Goal: Information Seeking & Learning: Learn about a topic

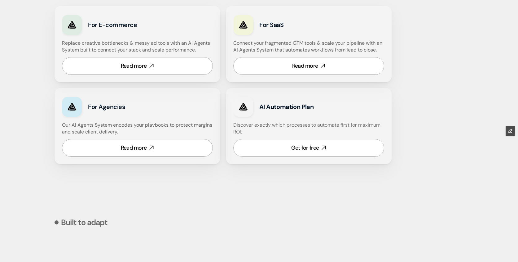
scroll to position [418, 0]
click at [292, 152] on link "Get for free" at bounding box center [308, 148] width 151 height 18
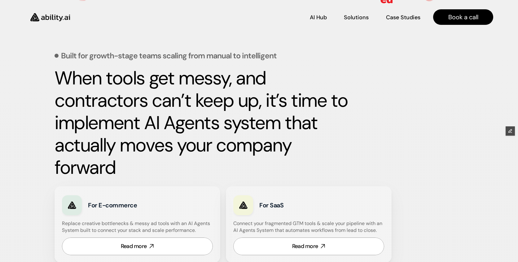
scroll to position [238, 0]
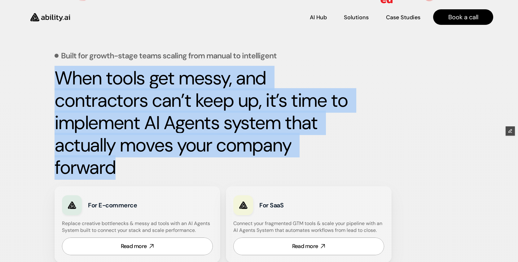
drag, startPoint x: 125, startPoint y: 167, endPoint x: 51, endPoint y: 84, distance: 110.9
click at [51, 85] on div "Built for growth-stage teams scaling from manual to intelligent When tools get …" at bounding box center [259, 168] width 518 height 384
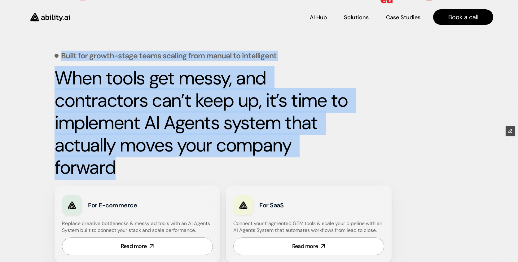
drag, startPoint x: 62, startPoint y: 54, endPoint x: 136, endPoint y: 162, distance: 130.5
click at [136, 162] on div "Built for growth-stage teams scaling from manual to intelligent When tools get …" at bounding box center [259, 190] width 409 height 340
copy div "Built for growth-stage teams scaling from manual to intelligent When tools get …"
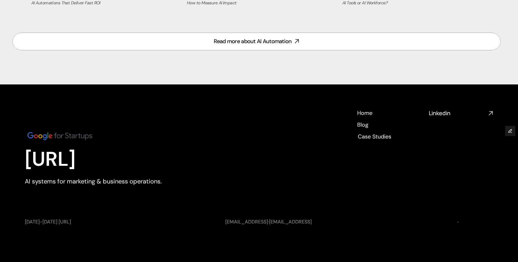
scroll to position [2747, 0]
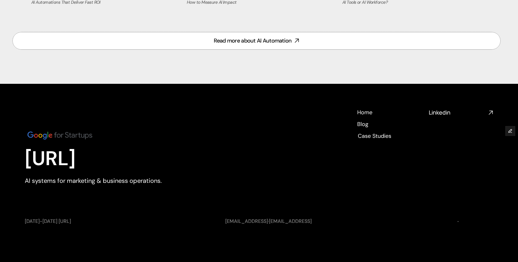
drag, startPoint x: 166, startPoint y: 181, endPoint x: 20, endPoint y: 182, distance: 146.0
click at [20, 182] on footer "Ability.ai AI systems for marketing & business operations. Home Home Blog Blog …" at bounding box center [259, 173] width 518 height 178
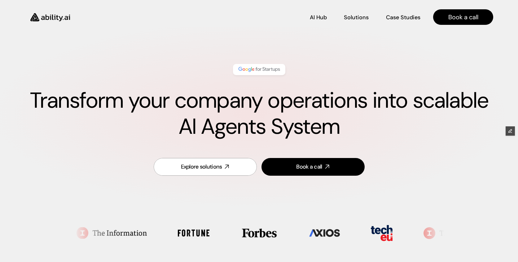
scroll to position [0, 0]
click at [47, 18] on img at bounding box center [50, 17] width 51 height 20
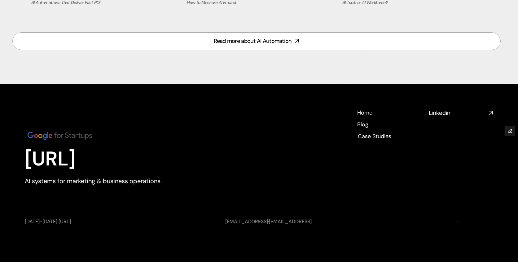
scroll to position [2747, 0]
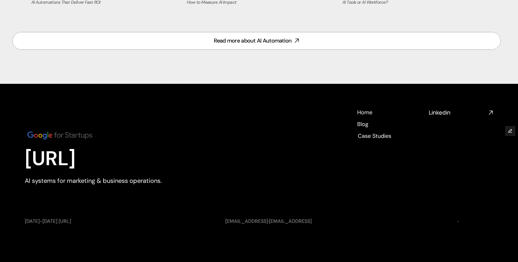
click at [364, 127] on div "Blog Blog" at bounding box center [362, 123] width 11 height 7
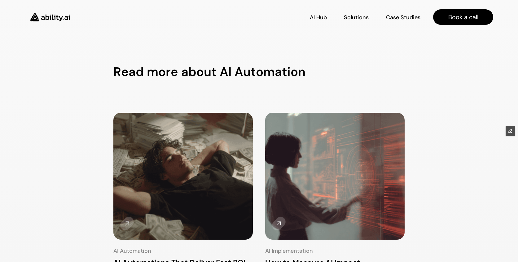
click at [51, 16] on img at bounding box center [50, 17] width 51 height 20
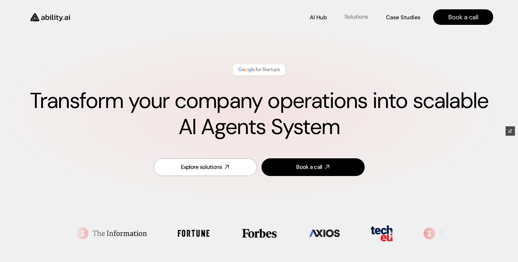
click at [360, 18] on p "Solutions" at bounding box center [357, 17] width 24 height 8
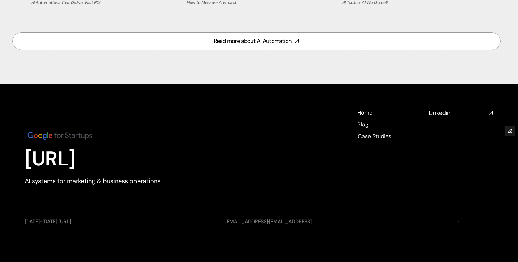
scroll to position [2747, 0]
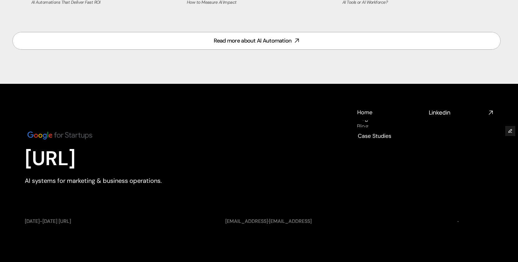
click at [362, 126] on h4 "Blog" at bounding box center [362, 127] width 11 height 8
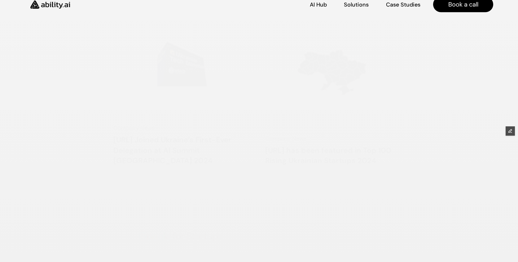
scroll to position [723, 0]
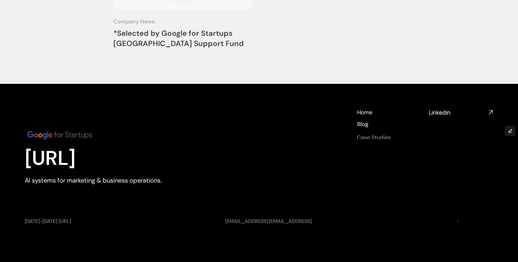
click at [379, 133] on h4 "Case Studies" at bounding box center [374, 137] width 34 height 8
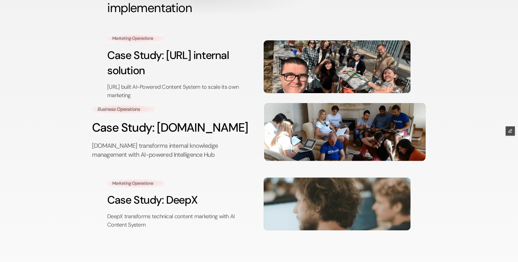
scroll to position [64, 0]
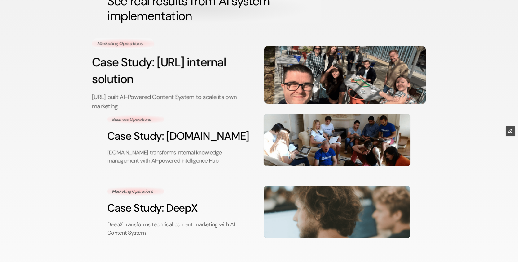
click at [178, 78] on h3 "Case Study: Ability.ai internal solution" at bounding box center [173, 70] width 162 height 33
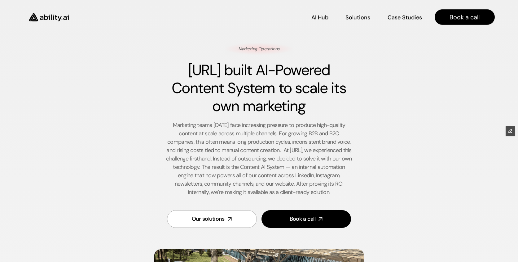
click at [51, 15] on img at bounding box center [49, 17] width 51 height 20
